Goal: Navigation & Orientation: Find specific page/section

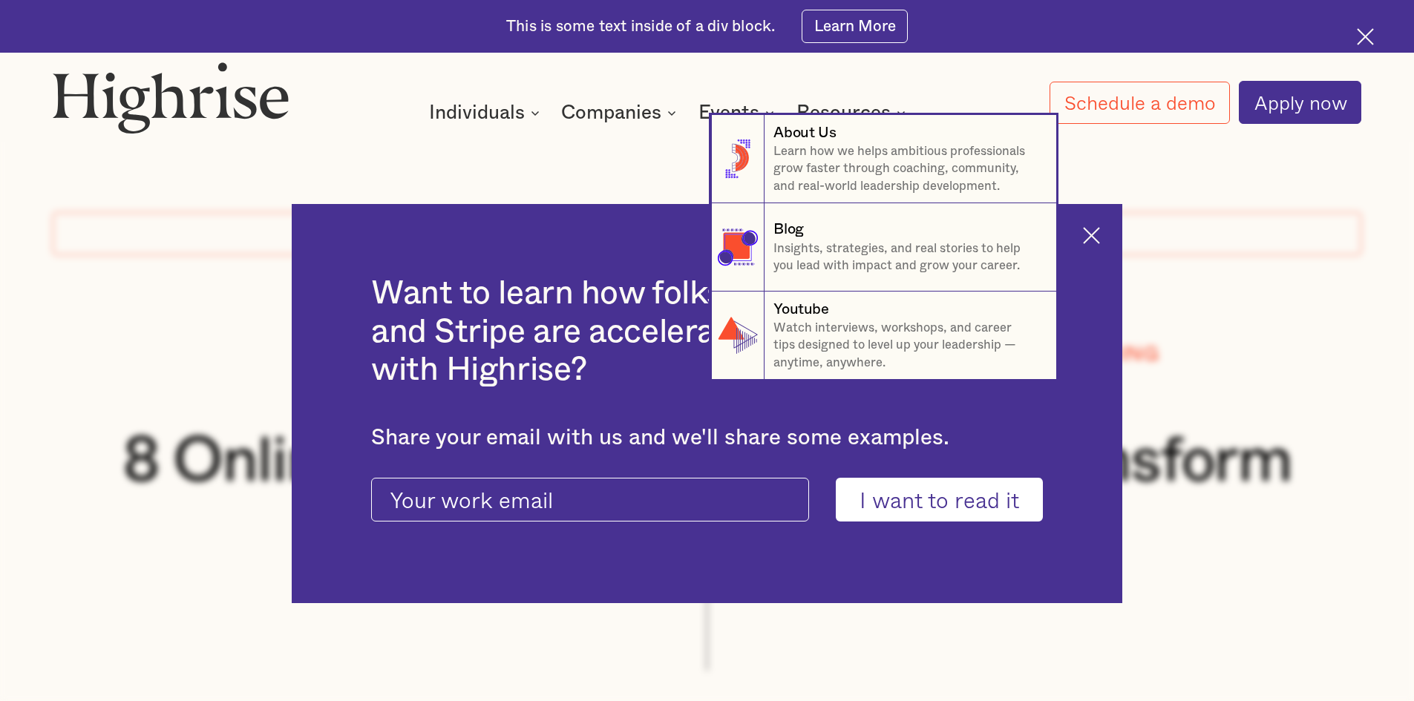
click at [1095, 235] on nav "8 About Us Learn how we helps ambitious professionals grow faster through coach…" at bounding box center [707, 247] width 1414 height 265
click at [1101, 233] on nav "8 About Us Learn how we helps ambitious professionals grow faster through coach…" at bounding box center [707, 247] width 1414 height 265
drag, startPoint x: 1101, startPoint y: 233, endPoint x: 1171, endPoint y: 235, distance: 69.1
click at [1119, 249] on nav "8 About Us Learn how we helps ambitious professionals grow faster through coach…" at bounding box center [707, 247] width 1414 height 265
click at [1241, 207] on nav "8 About Us Learn how we helps ambitious professionals grow faster through coach…" at bounding box center [707, 247] width 1414 height 265
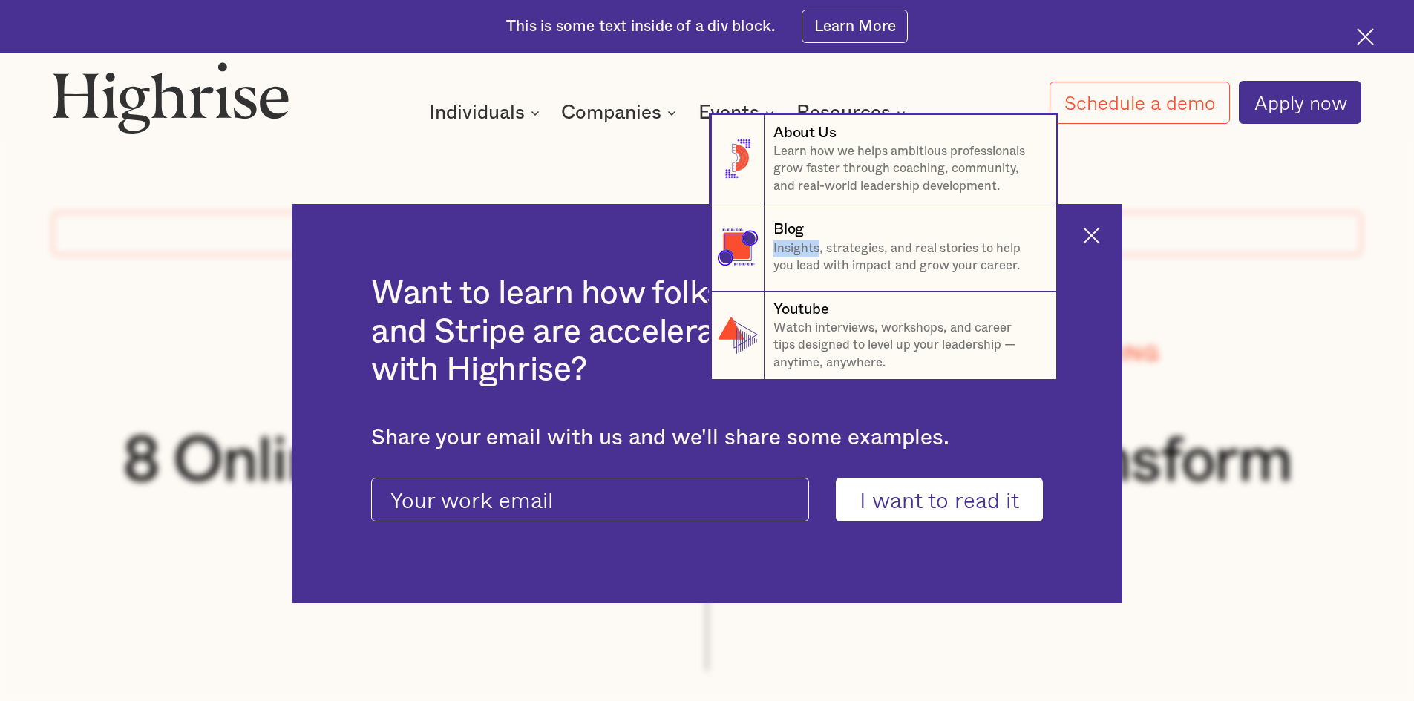
click at [1241, 207] on nav "8 About Us Learn how we helps ambitious professionals grow faster through coach…" at bounding box center [707, 247] width 1414 height 265
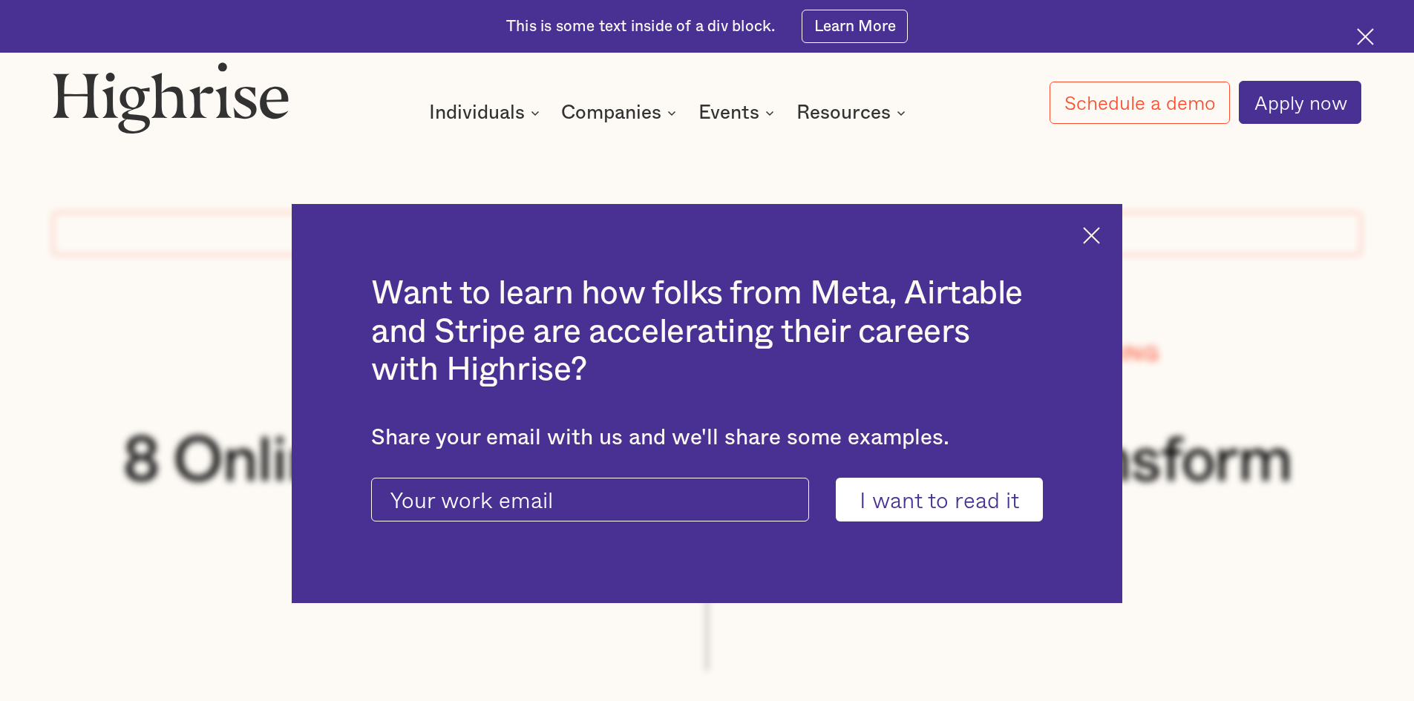
click at [1367, 38] on img at bounding box center [1365, 36] width 17 height 17
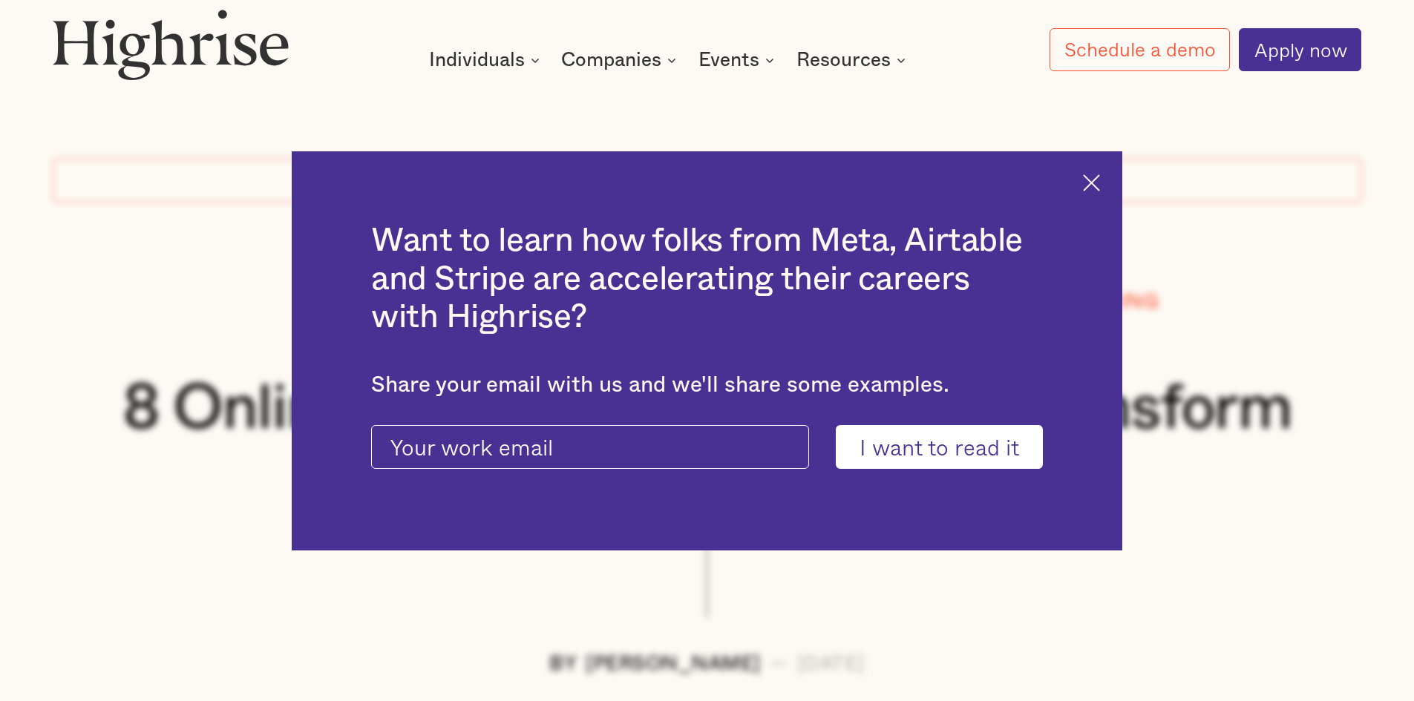
click at [1100, 183] on img at bounding box center [1091, 182] width 17 height 17
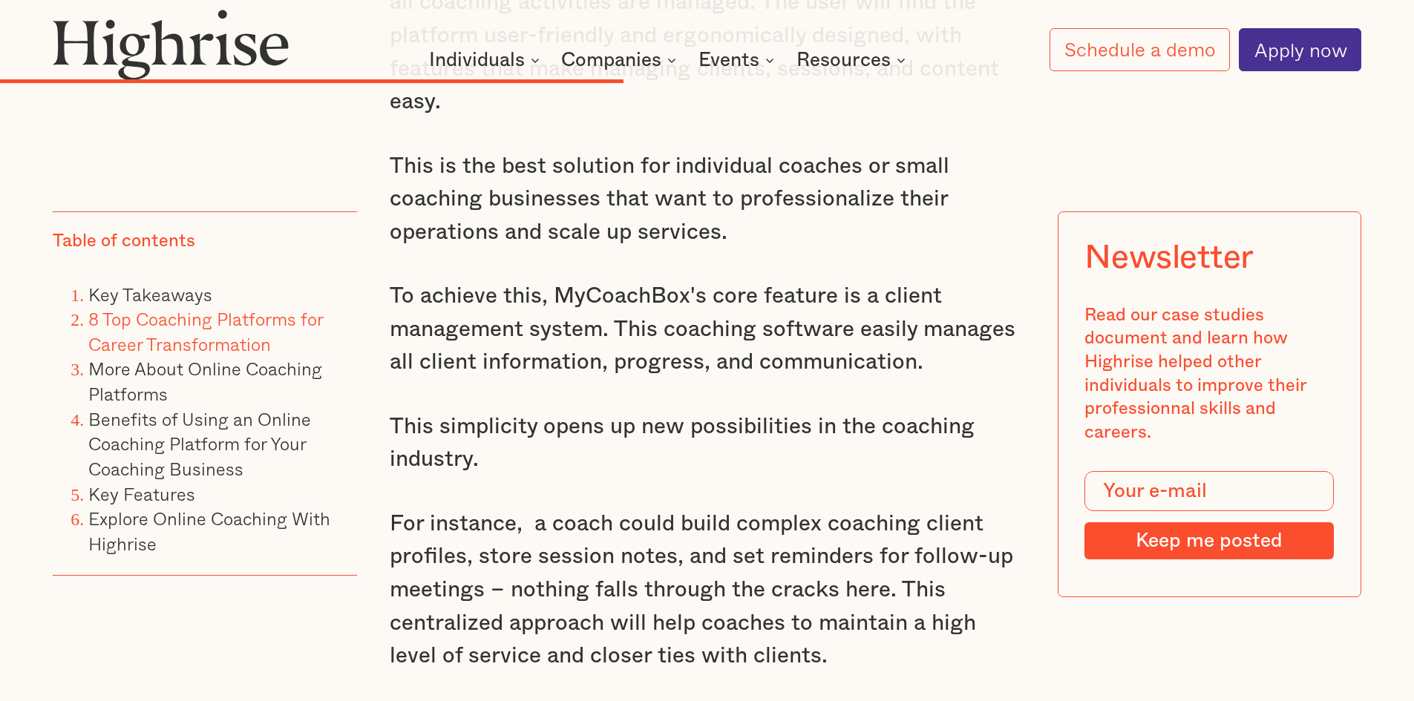
scroll to position [14770, 0]
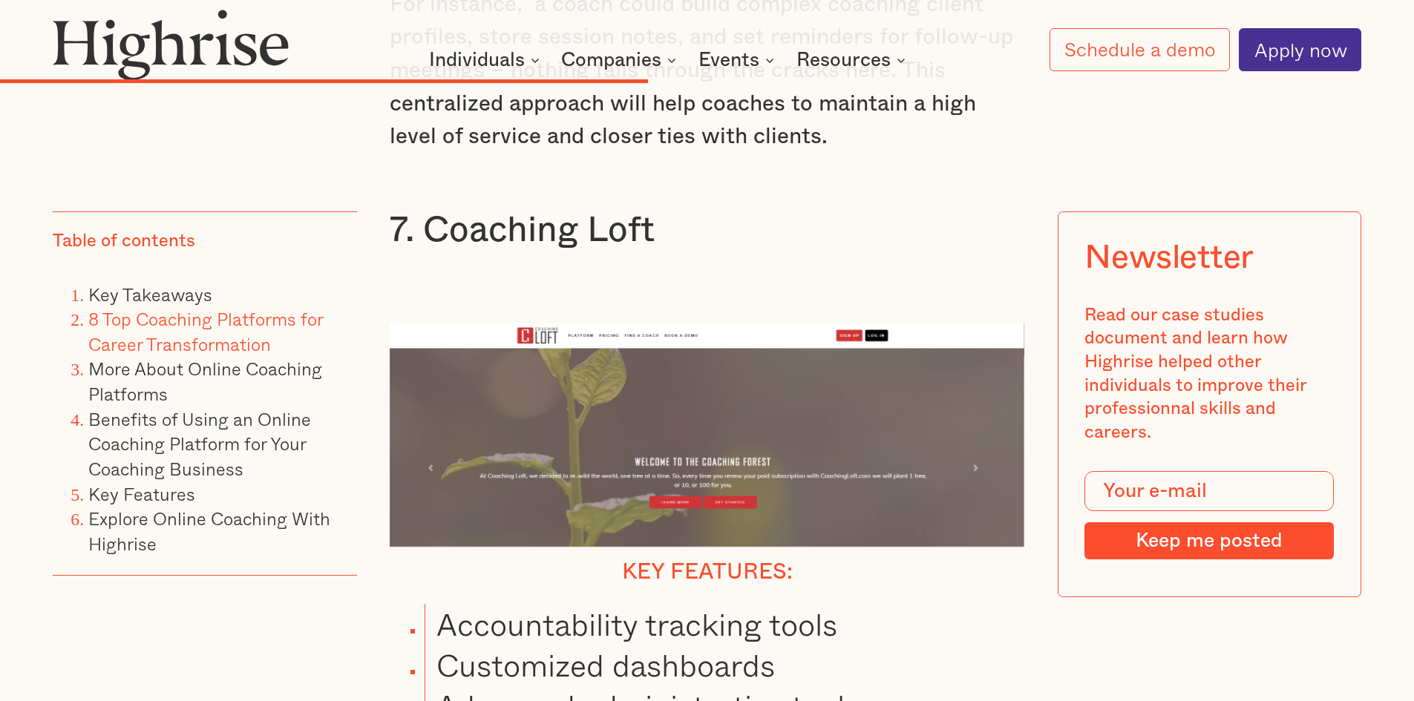
click at [129, 48] on img at bounding box center [171, 44] width 236 height 71
click at [129, 49] on img at bounding box center [171, 44] width 236 height 71
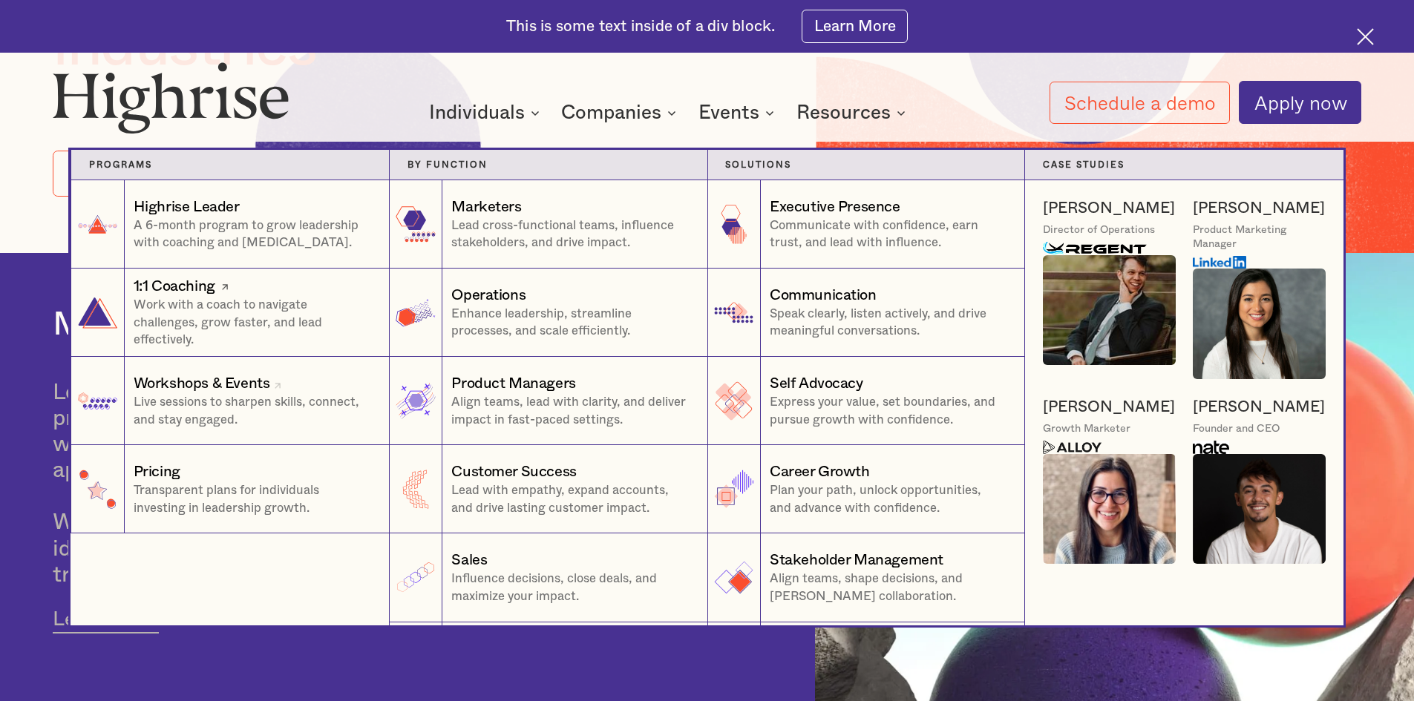
scroll to position [520, 0]
